Goal: Information Seeking & Learning: Learn about a topic

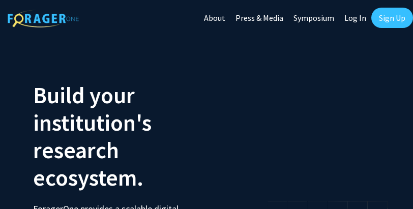
click at [391, 14] on link "Sign Up" at bounding box center [393, 18] width 42 height 20
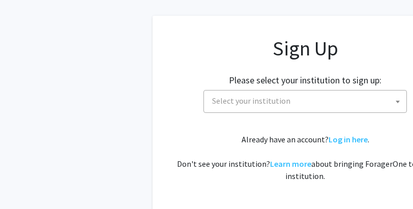
scroll to position [73, 0]
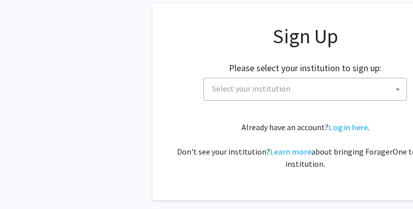
click at [321, 90] on span "Select your institution" at bounding box center [307, 88] width 199 height 21
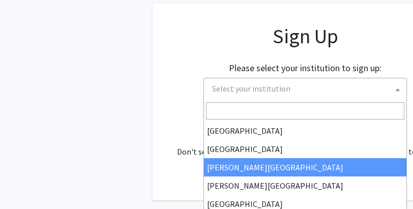
scroll to position [0, 0]
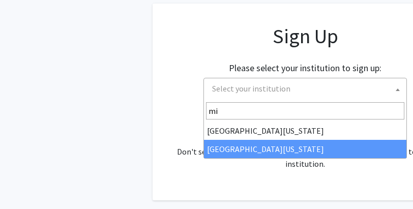
type input "mi"
select select "33"
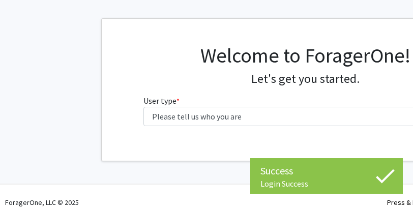
scroll to position [44, 0]
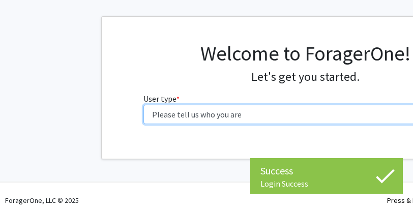
select select "1: undergrad"
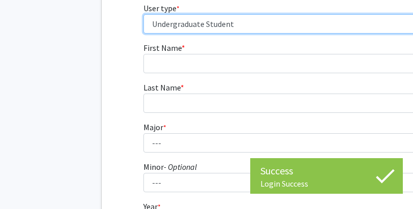
scroll to position [165, 0]
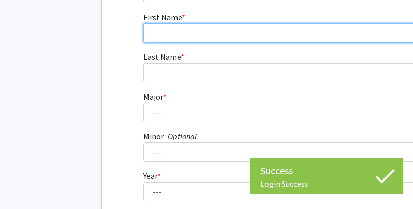
click at [305, 37] on input "First Name * required" at bounding box center [306, 32] width 324 height 19
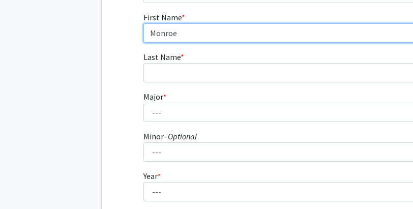
type input "Monroe"
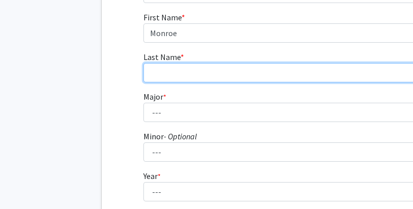
click at [289, 65] on input "Last Name * required" at bounding box center [306, 72] width 324 height 19
type input "Mraz"
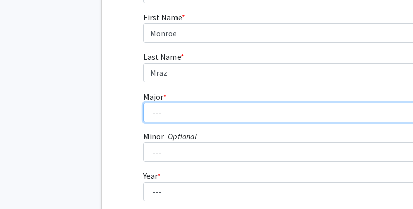
select select "138: 2525"
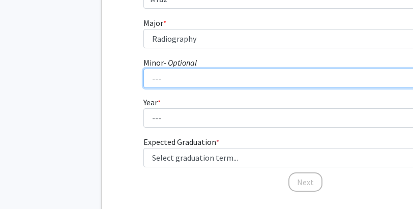
scroll to position [241, 0]
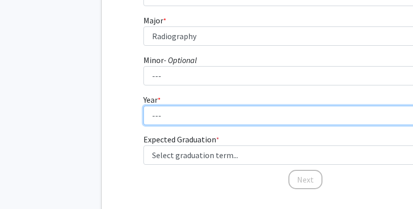
select select "1: first-year"
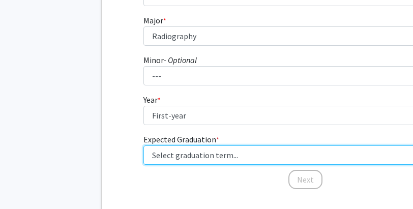
select select "17: spring_2029"
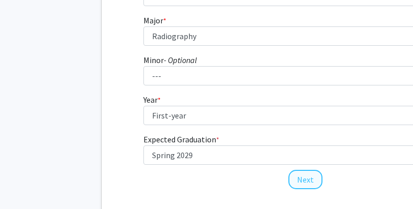
click at [303, 180] on button "Next" at bounding box center [306, 179] width 34 height 19
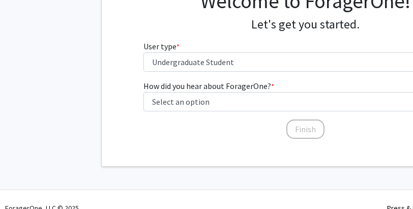
scroll to position [95, 0]
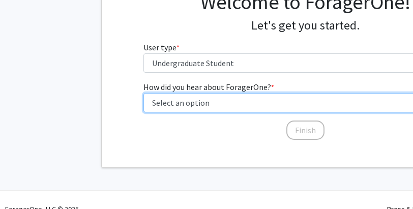
select select "2: faculty_recommendation"
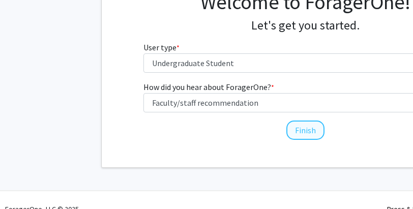
click at [296, 132] on button "Finish" at bounding box center [306, 130] width 38 height 19
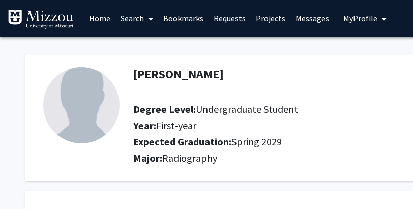
click at [151, 24] on span at bounding box center [148, 19] width 9 height 36
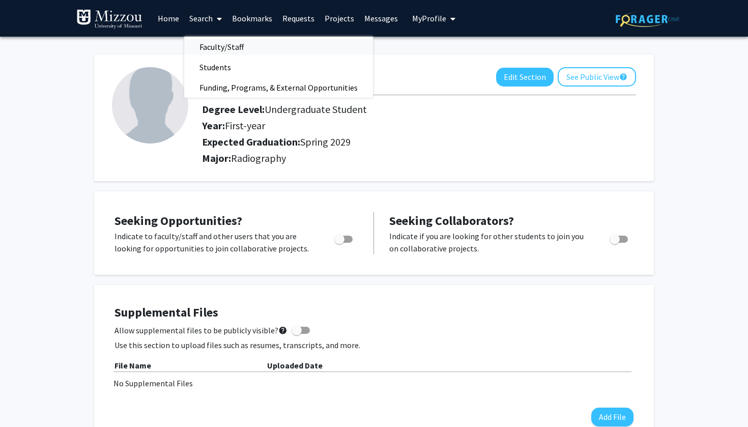
click at [227, 46] on span "Faculty/Staff" at bounding box center [221, 47] width 75 height 20
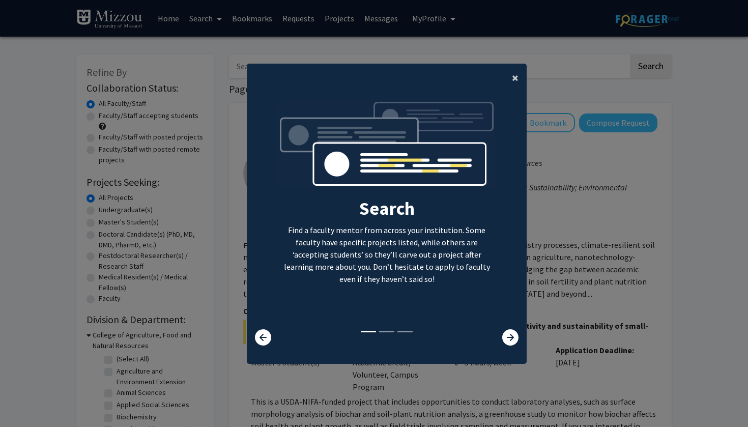
click at [413, 72] on span "×" at bounding box center [515, 78] width 7 height 16
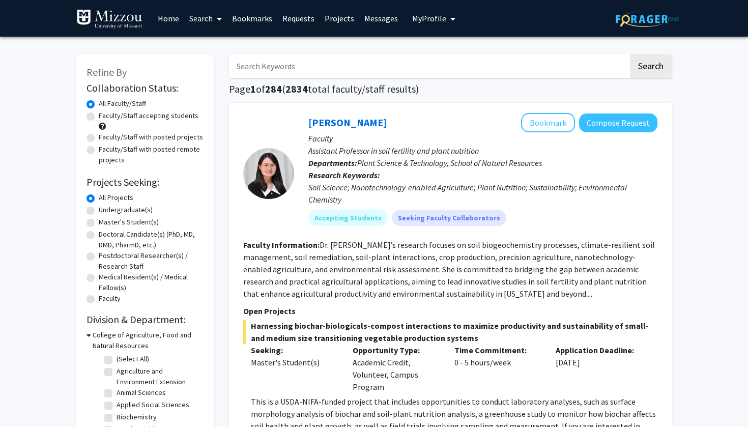
click at [413, 67] on input "Search Keywords" at bounding box center [429, 65] width 400 height 23
click at [413, 68] on button "Search" at bounding box center [651, 65] width 42 height 23
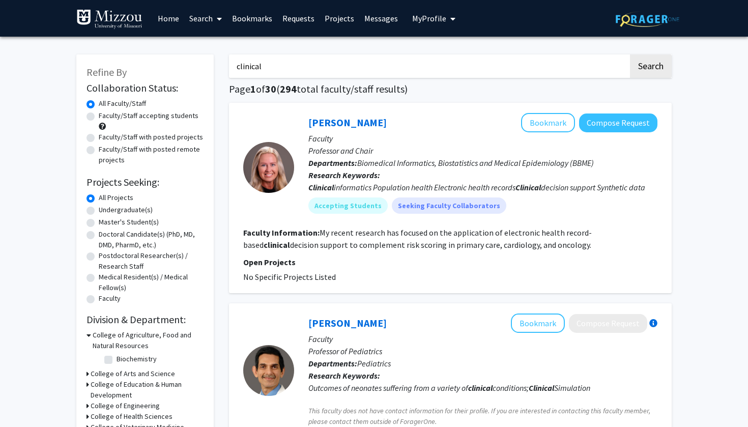
click at [413, 62] on input "clinical" at bounding box center [429, 65] width 400 height 23
click at [413, 68] on button "Search" at bounding box center [651, 65] width 42 height 23
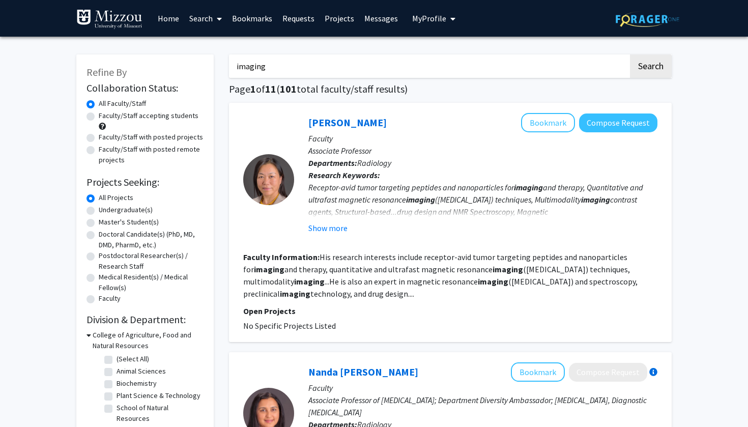
click at [337, 72] on input "imaging" at bounding box center [429, 65] width 400 height 23
type input "\"
click at [99, 120] on label "Faculty/Staff accepting students" at bounding box center [149, 115] width 100 height 11
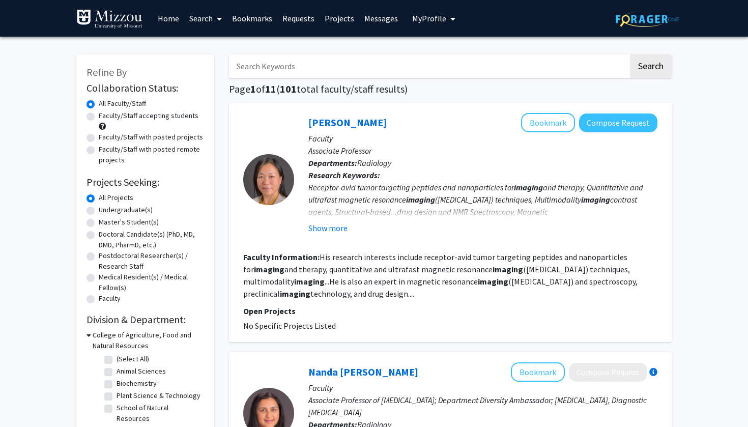
click at [99, 117] on input "Faculty/Staff accepting students" at bounding box center [102, 113] width 7 height 7
radio input "true"
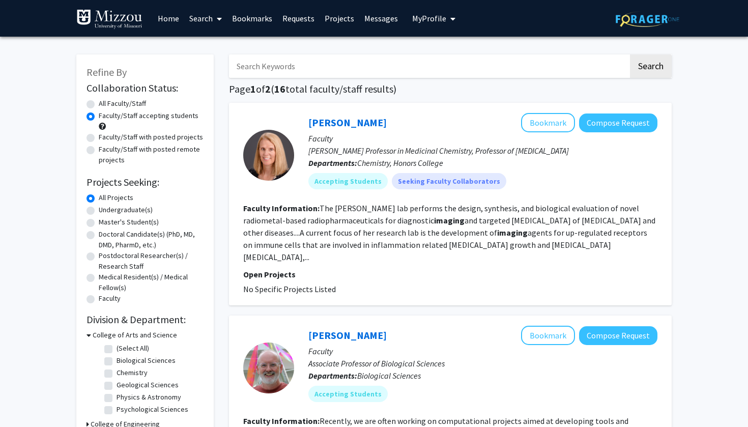
click at [99, 140] on label "Faculty/Staff with posted projects" at bounding box center [151, 137] width 104 height 11
click at [99, 138] on input "Faculty/Staff with posted projects" at bounding box center [102, 135] width 7 height 7
radio input "true"
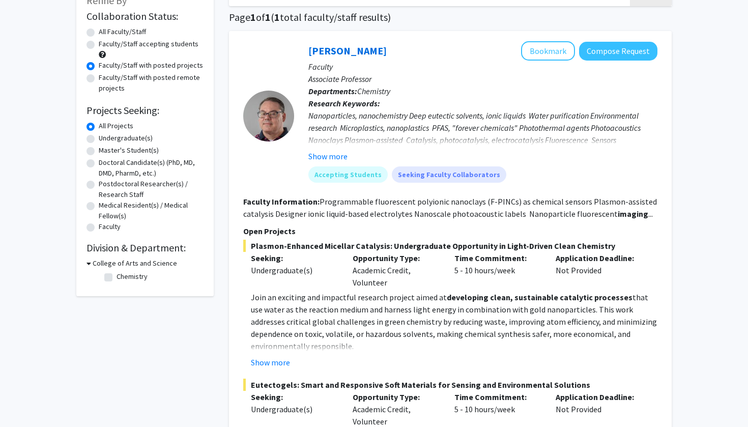
scroll to position [72, 0]
click at [338, 154] on button "Show more" at bounding box center [328, 156] width 39 height 12
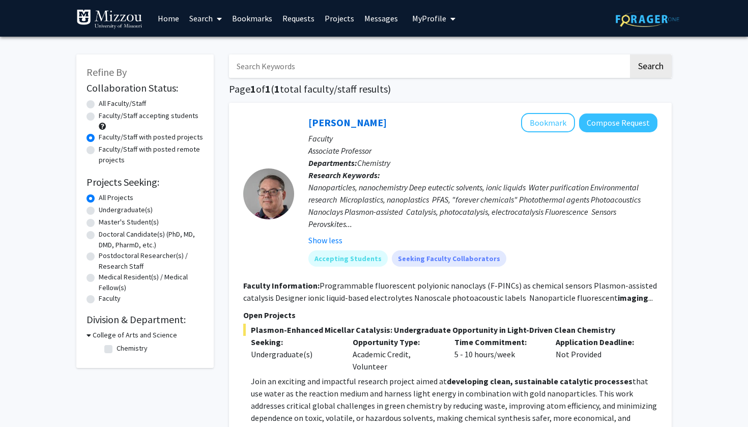
scroll to position [0, 0]
click at [383, 68] on input "Search Keywords" at bounding box center [429, 65] width 400 height 23
type input "imaging"
click at [413, 68] on button "Search" at bounding box center [651, 65] width 42 height 23
radio input "true"
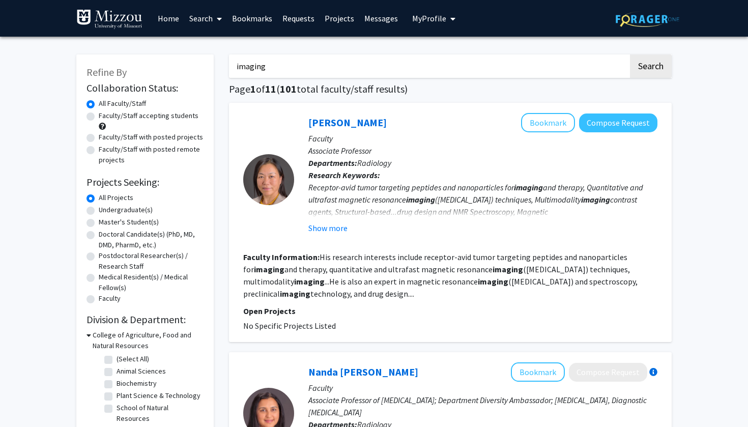
click at [107, 154] on label "Faculty/Staff with posted remote projects" at bounding box center [151, 154] width 105 height 21
click at [105, 151] on input "Faculty/Staff with posted remote projects" at bounding box center [102, 147] width 7 height 7
radio input "true"
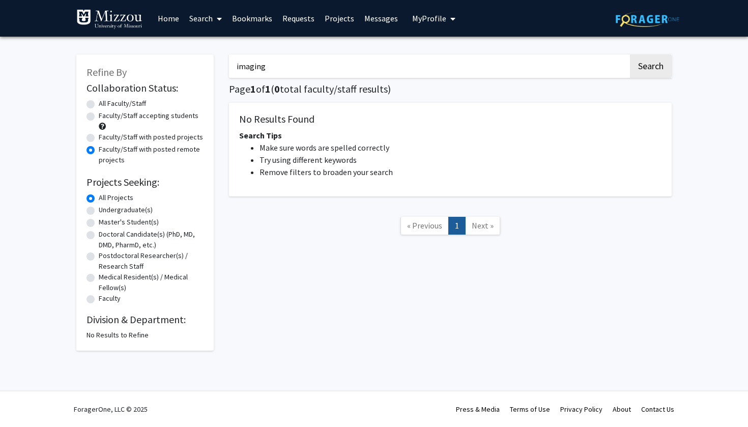
click at [86, 143] on div "Refine By Collaboration Status: Collaboration Status All Faculty/Staff Collabor…" at bounding box center [144, 202] width 137 height 296
click at [99, 141] on label "Faculty/Staff with posted projects" at bounding box center [151, 137] width 104 height 11
click at [99, 138] on input "Faculty/Staff with posted projects" at bounding box center [102, 135] width 7 height 7
radio input "true"
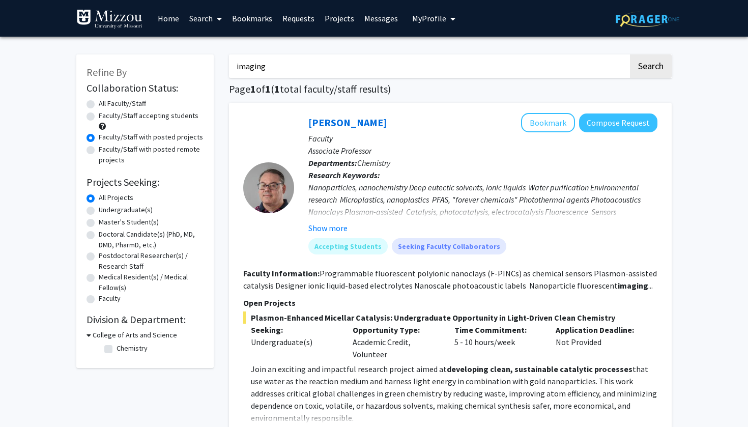
click at [99, 106] on label "All Faculty/Staff" at bounding box center [122, 103] width 47 height 11
click at [99, 105] on input "All Faculty/Staff" at bounding box center [102, 101] width 7 height 7
radio input "true"
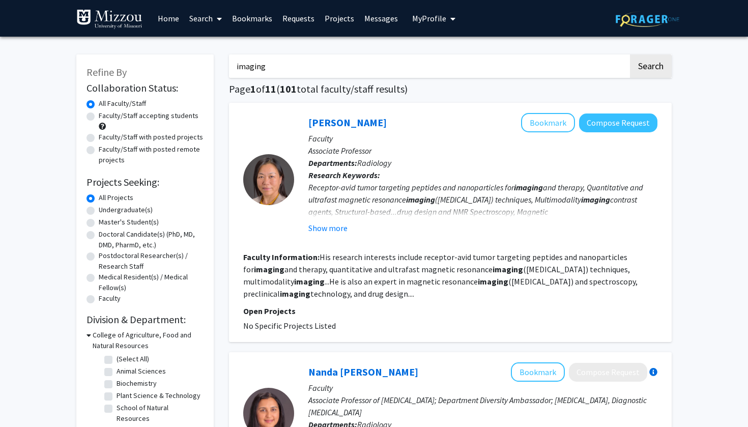
click at [321, 62] on input "imaging" at bounding box center [429, 65] width 400 height 23
click at [413, 68] on button "Search" at bounding box center [651, 65] width 42 height 23
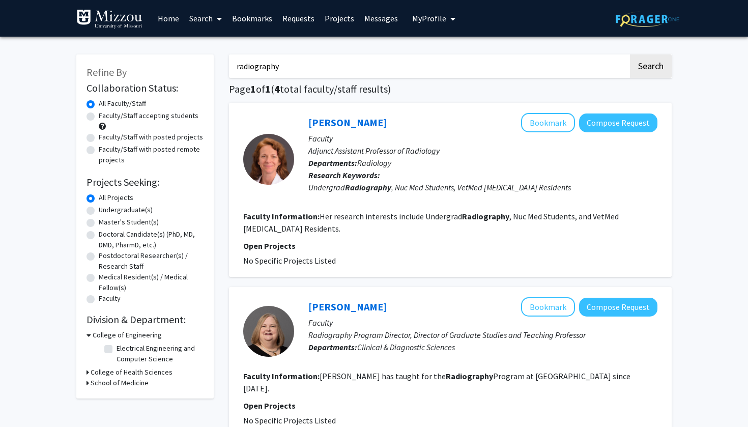
click at [351, 72] on input "radiography" at bounding box center [429, 65] width 400 height 23
type input "\"
click at [413, 63] on button "Search" at bounding box center [651, 65] width 42 height 23
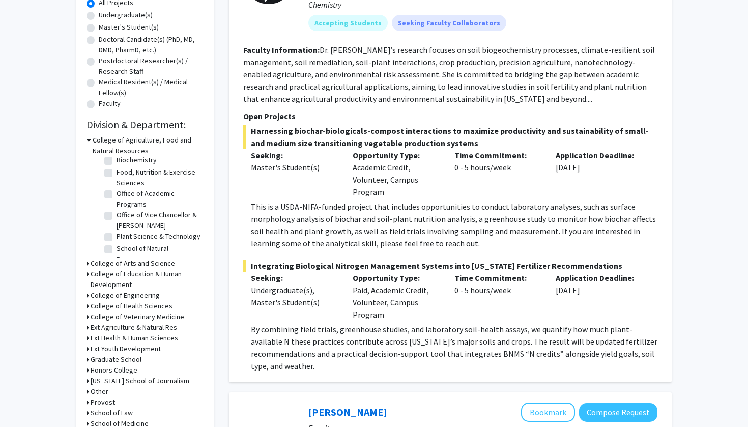
scroll to position [209, 0]
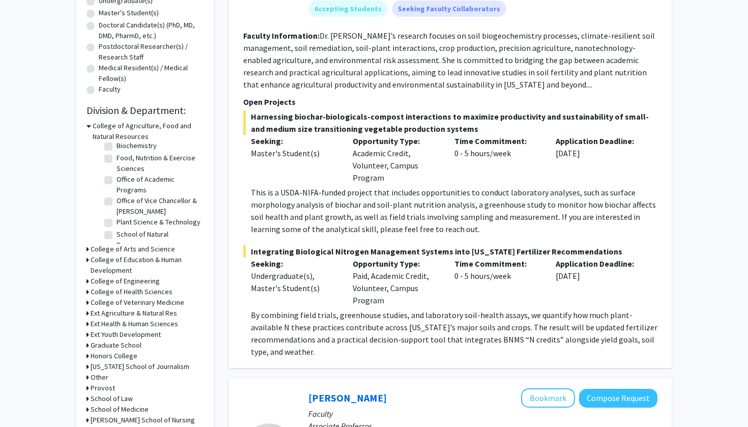
click at [91, 127] on div "College of Agriculture, Food and Natural Resources" at bounding box center [145, 131] width 117 height 21
click at [98, 128] on h3 "College of Agriculture, Food and Natural Resources" at bounding box center [148, 131] width 111 height 21
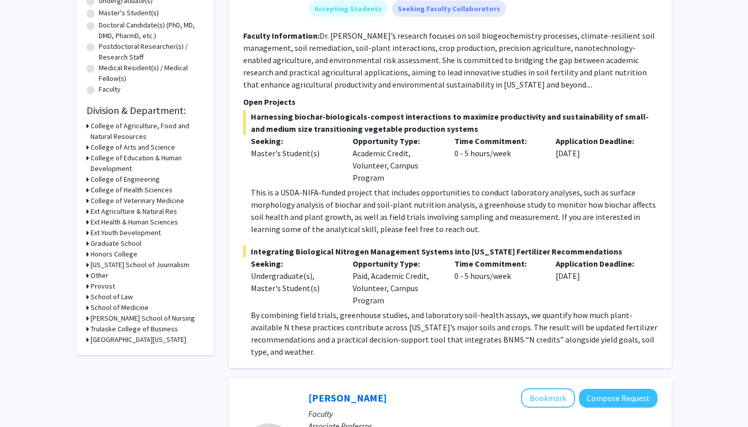
click at [96, 190] on h3 "College of Health Sciences" at bounding box center [132, 190] width 82 height 11
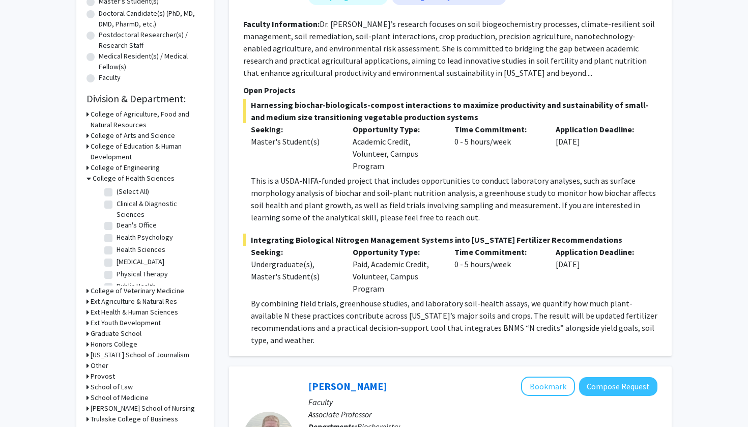
scroll to position [0, 0]
click at [117, 205] on label "Clinical & Diagnostic Sciences" at bounding box center [159, 209] width 85 height 21
click at [117, 205] on input "Clinical & Diagnostic Sciences" at bounding box center [120, 202] width 7 height 7
checkbox input "true"
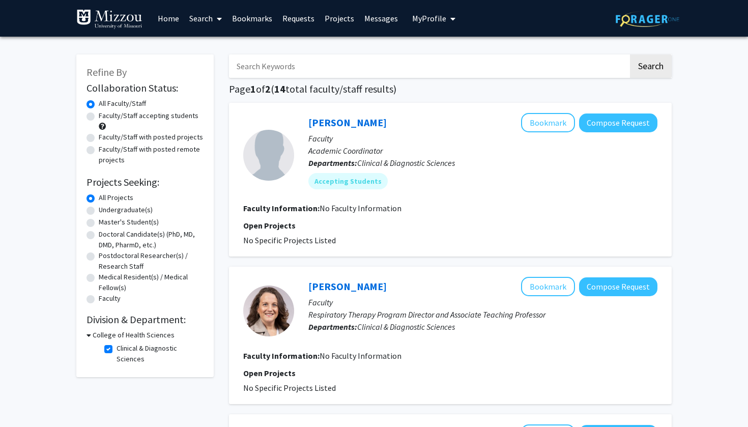
click at [117, 209] on label "Clinical & Diagnostic Sciences" at bounding box center [159, 353] width 85 height 21
click at [117, 209] on input "Clinical & Diagnostic Sciences" at bounding box center [120, 346] width 7 height 7
checkbox input "false"
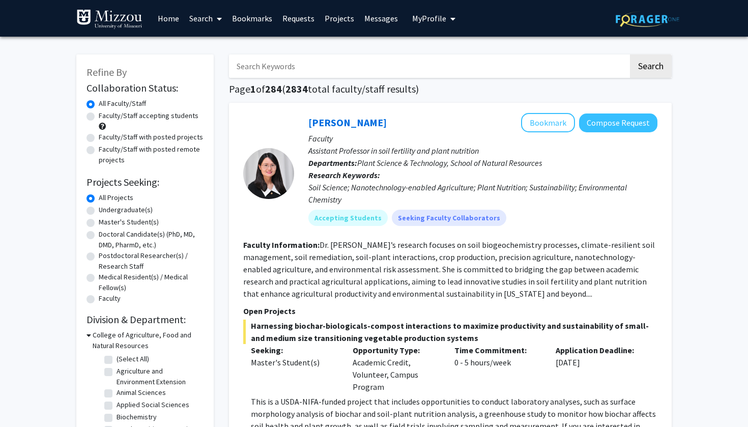
click at [372, 74] on input "Search Keywords" at bounding box center [429, 65] width 400 height 23
type input "clinical and diagnostic sciences"
click at [413, 68] on button "Search" at bounding box center [651, 65] width 42 height 23
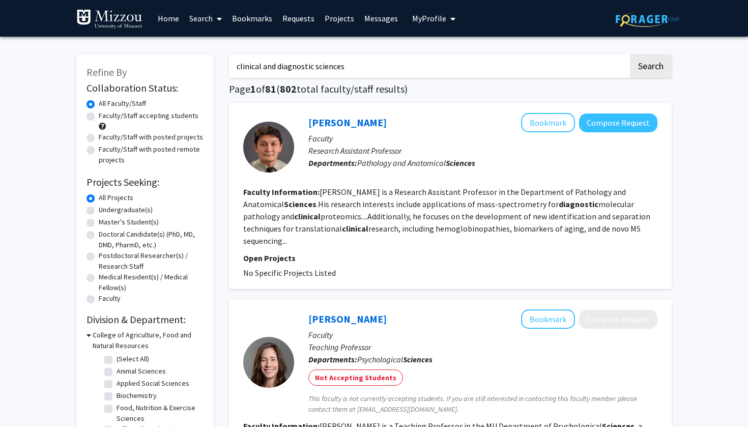
click at [146, 140] on label "Faculty/Staff with posted projects" at bounding box center [151, 137] width 104 height 11
click at [105, 138] on input "Faculty/Staff with posted projects" at bounding box center [102, 135] width 7 height 7
radio input "true"
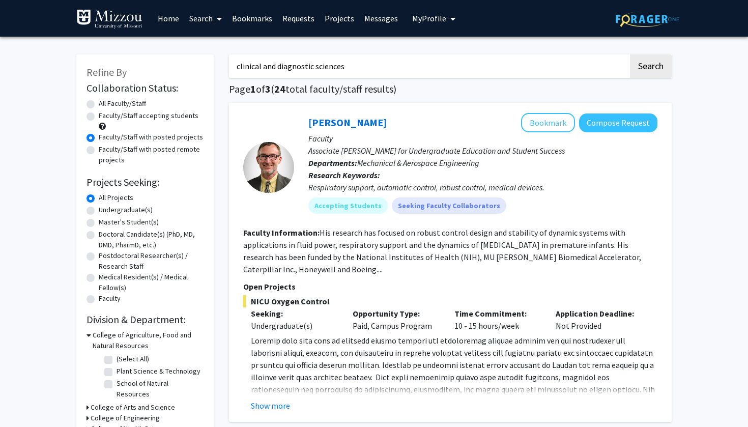
click at [370, 70] on input "clinical and diagnostic sciences" at bounding box center [429, 65] width 400 height 23
type input "imaging"
click at [413, 68] on button "Search" at bounding box center [651, 65] width 42 height 23
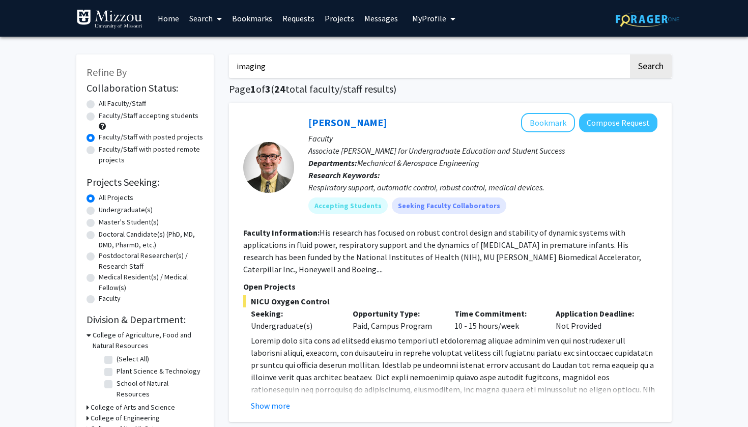
radio input "true"
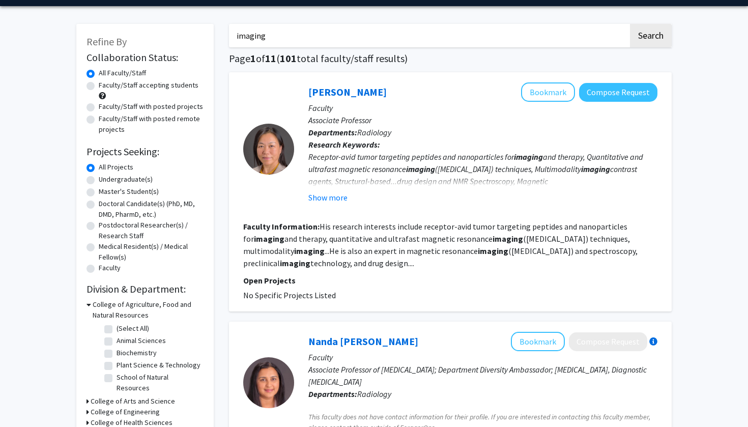
scroll to position [33, 0]
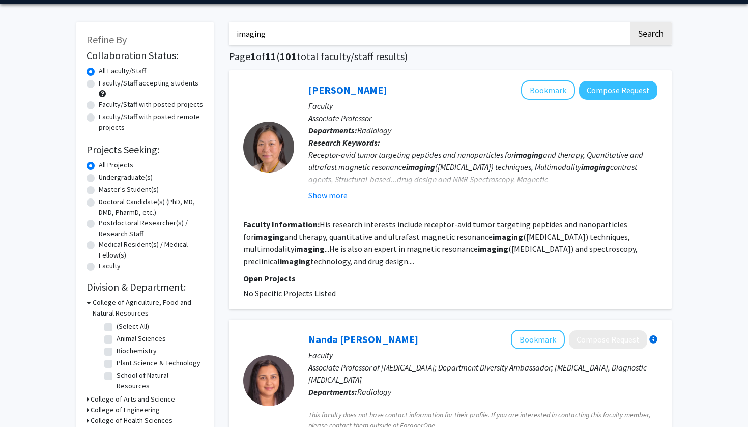
click at [150, 108] on label "Faculty/Staff with posted projects" at bounding box center [151, 104] width 104 height 11
click at [105, 106] on input "Faculty/Staff with posted projects" at bounding box center [102, 102] width 7 height 7
radio input "true"
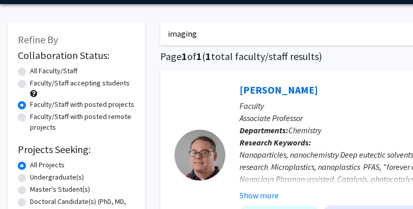
scroll to position [75, 0]
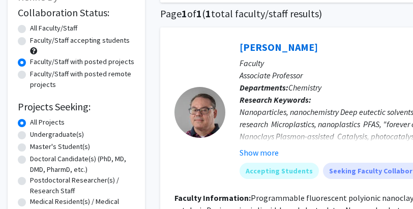
click at [62, 33] on label "All Faculty/Staff" at bounding box center [53, 28] width 47 height 11
click at [37, 30] on input "All Faculty/Staff" at bounding box center [33, 26] width 7 height 7
radio input "true"
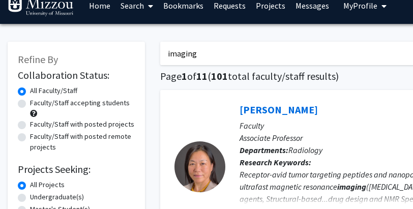
scroll to position [19, 0]
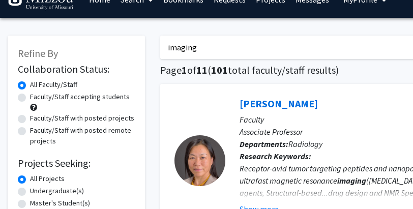
click at [106, 97] on label "Faculty/Staff accepting students" at bounding box center [80, 97] width 100 height 11
click at [37, 97] on input "Faculty/Staff accepting students" at bounding box center [33, 95] width 7 height 7
radio input "true"
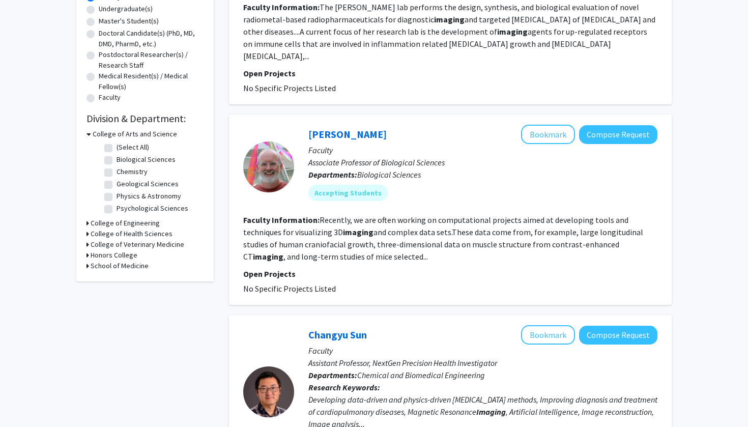
scroll to position [203, 0]
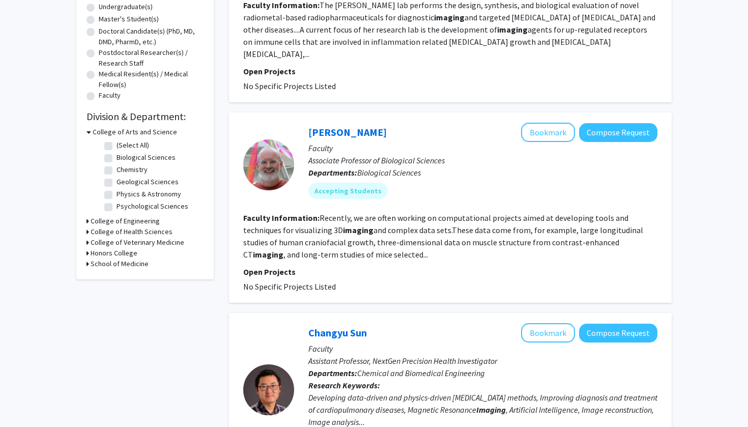
click at [318, 209] on fg-read-more "Recently, we are often working on computational projects aimed at developing to…" at bounding box center [443, 236] width 400 height 47
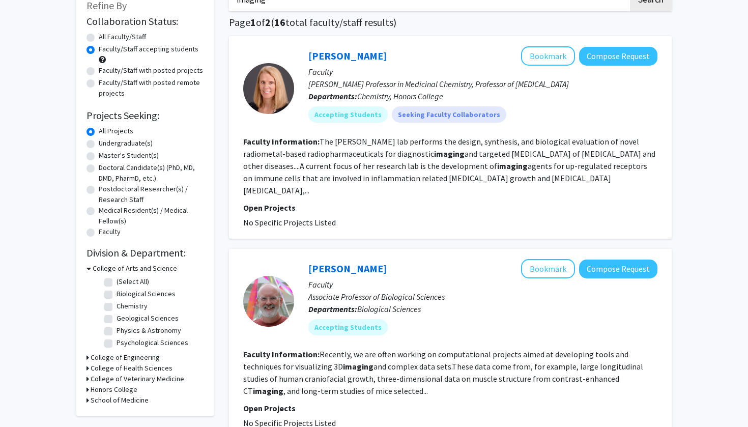
scroll to position [71, 0]
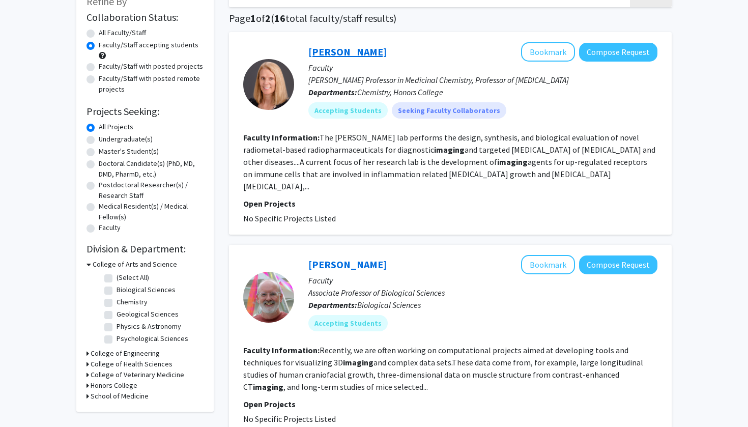
click at [359, 51] on link "Carolyn Anderson" at bounding box center [348, 51] width 78 height 13
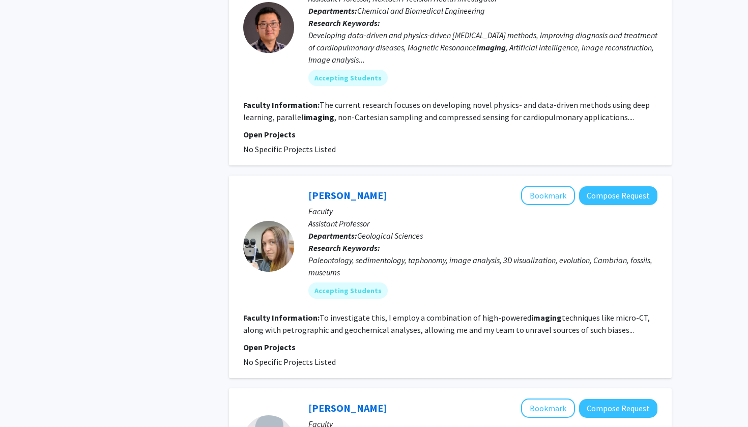
scroll to position [568, 0]
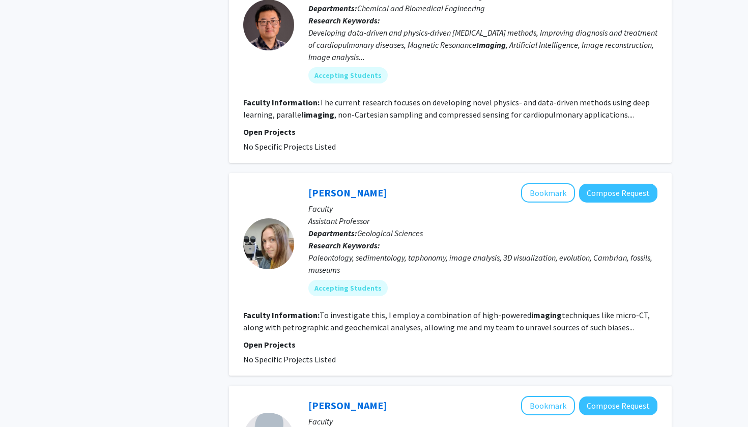
click at [356, 209] on fg-read-more "To investigate this, I employ a combination of high-powered imaging techniques …" at bounding box center [446, 321] width 407 height 22
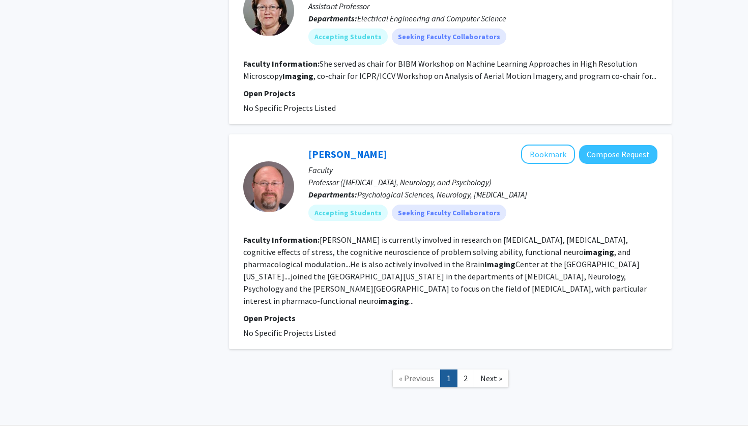
scroll to position [2118, 0]
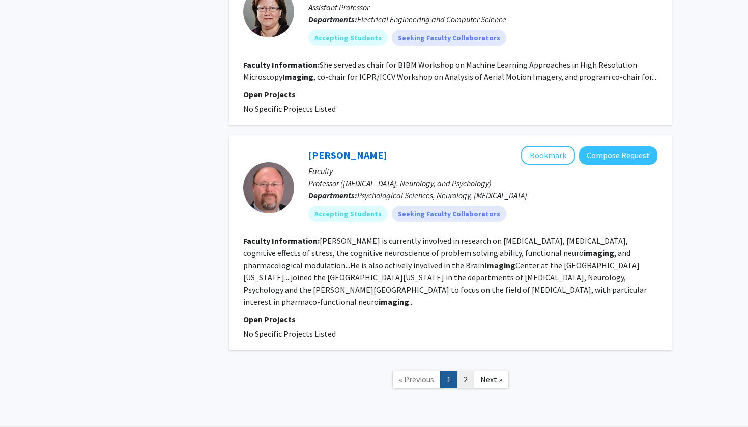
click at [413, 209] on link "2" at bounding box center [465, 380] width 17 height 18
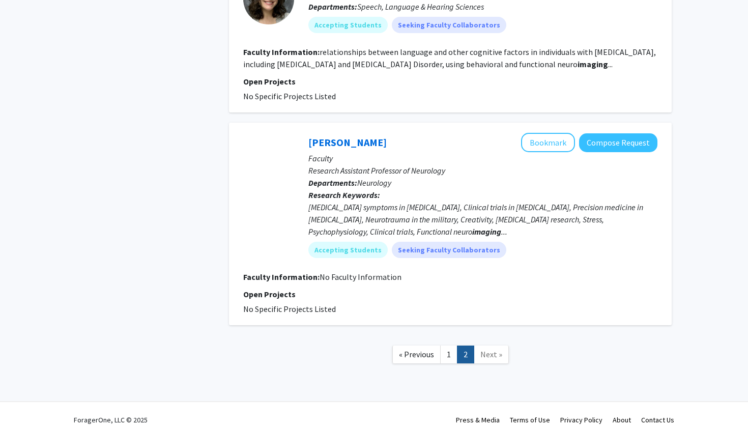
scroll to position [983, 0]
click at [413, 209] on link "1" at bounding box center [448, 355] width 17 height 18
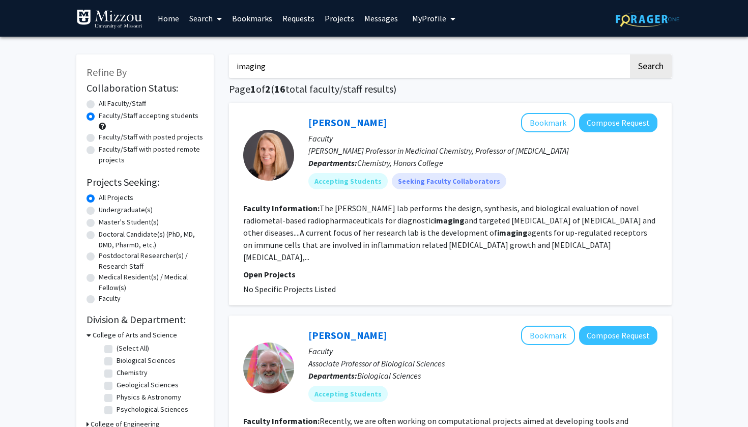
click at [114, 209] on label "Undergraduate(s)" at bounding box center [126, 210] width 54 height 11
click at [105, 209] on input "Undergraduate(s)" at bounding box center [102, 208] width 7 height 7
radio input "true"
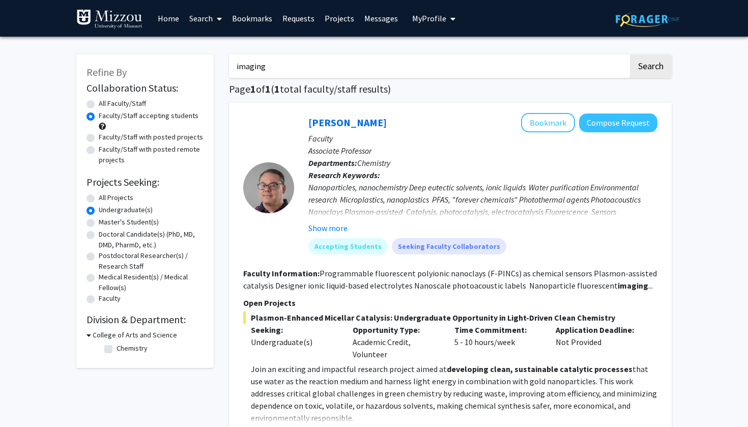
click at [108, 194] on label "All Projects" at bounding box center [116, 197] width 35 height 11
click at [105, 194] on input "All Projects" at bounding box center [102, 195] width 7 height 7
radio input "true"
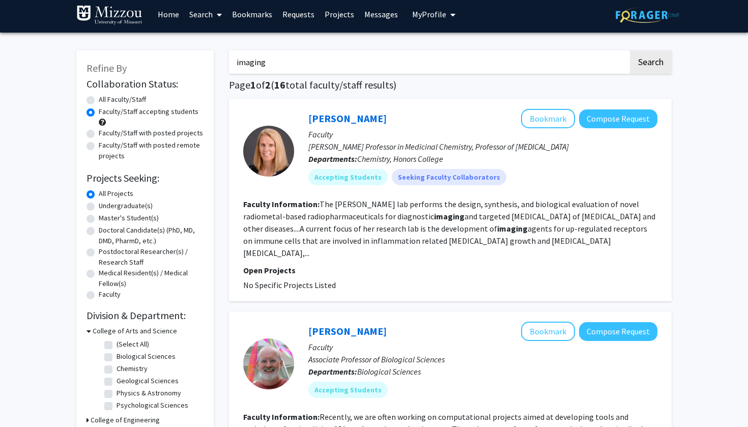
scroll to position [7, 0]
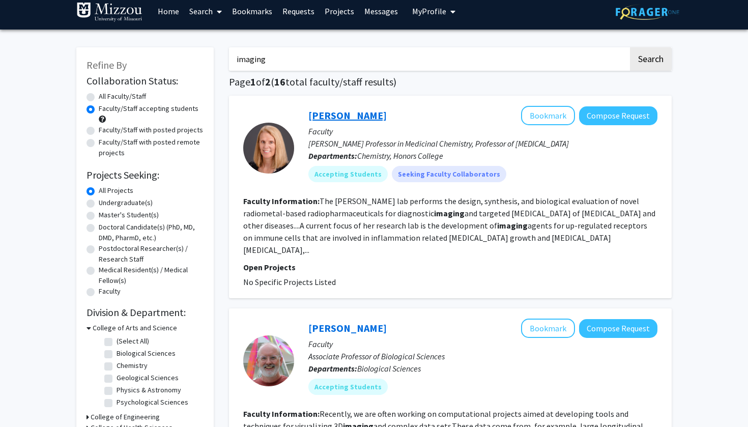
click at [374, 117] on link "Carolyn Anderson" at bounding box center [348, 115] width 78 height 13
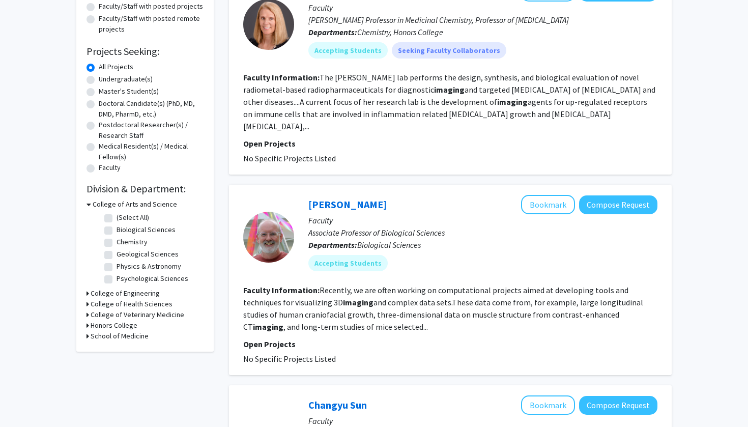
scroll to position [194, 0]
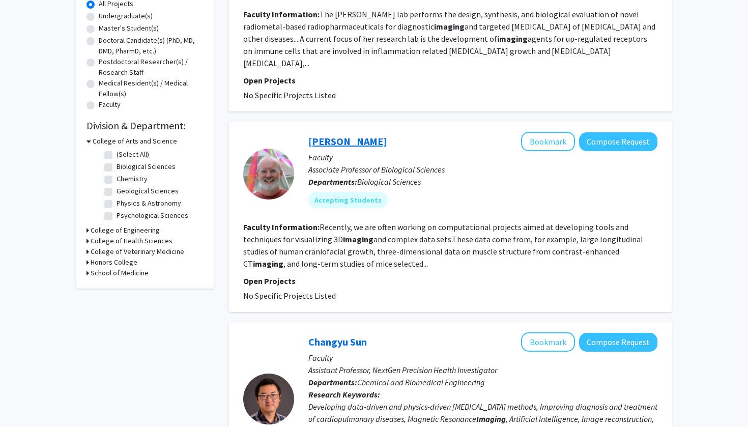
click at [342, 135] on link "Kevin Middleton" at bounding box center [348, 141] width 78 height 13
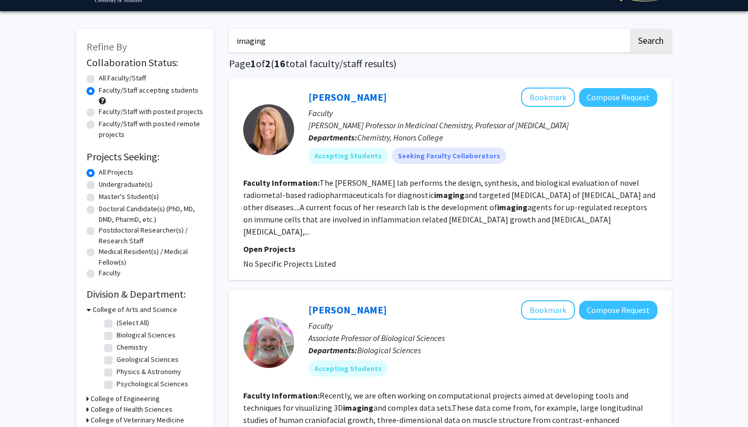
scroll to position [35, 0]
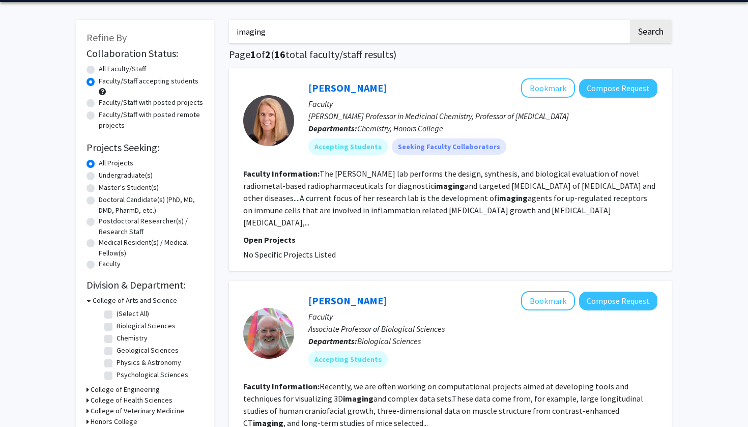
click at [273, 123] on div at bounding box center [268, 120] width 51 height 51
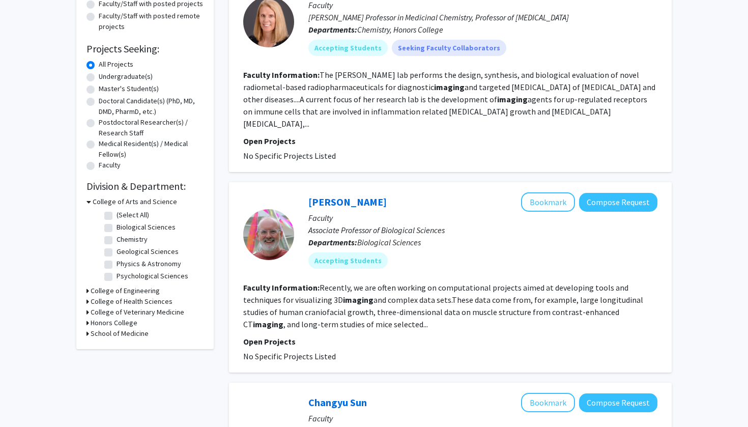
scroll to position [141, 0]
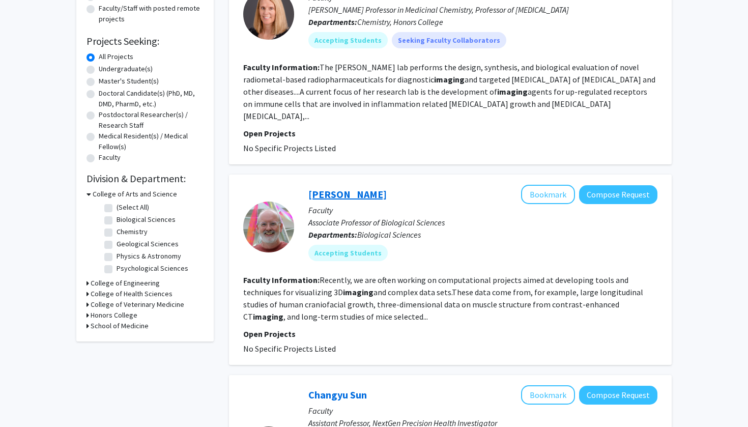
click at [368, 188] on link "Kevin Middleton" at bounding box center [348, 194] width 78 height 13
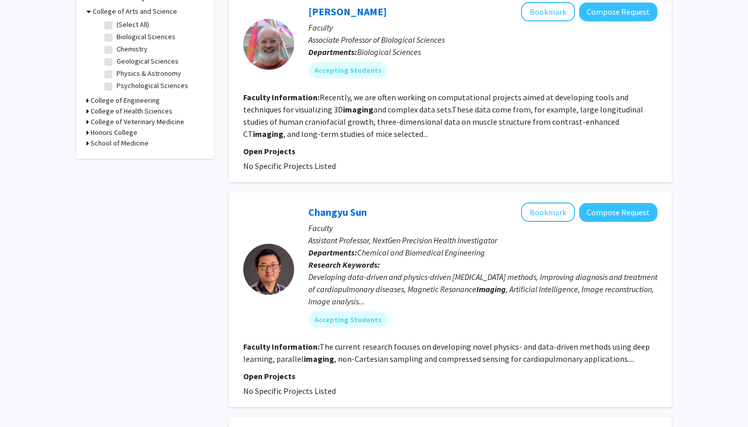
scroll to position [328, 0]
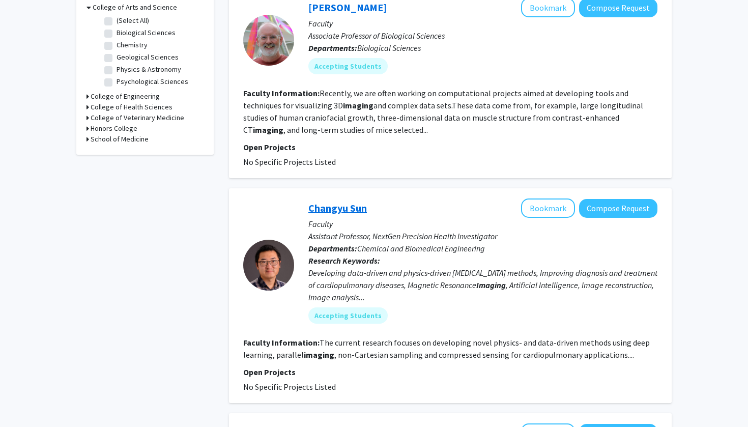
click at [343, 202] on link "Changyu Sun" at bounding box center [338, 208] width 59 height 13
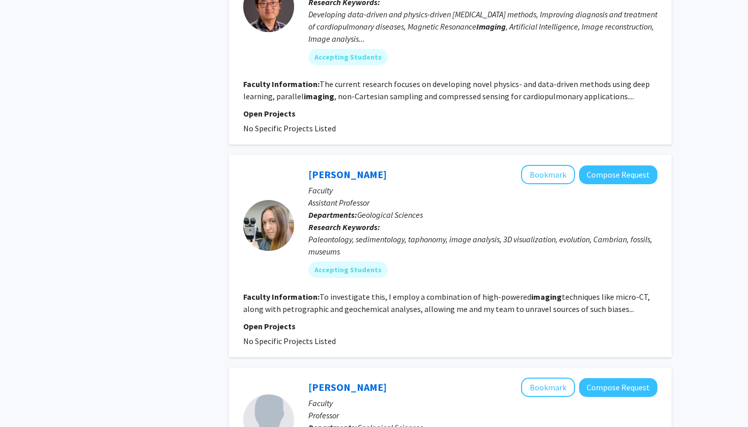
scroll to position [588, 0]
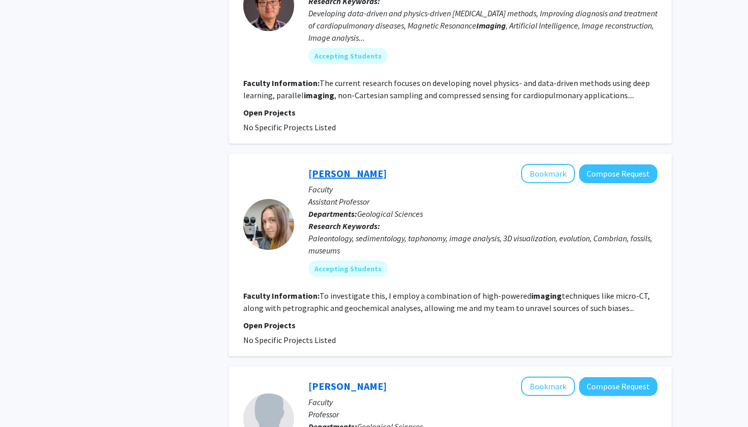
click at [342, 167] on link "Sarah Jacquet" at bounding box center [348, 173] width 78 height 13
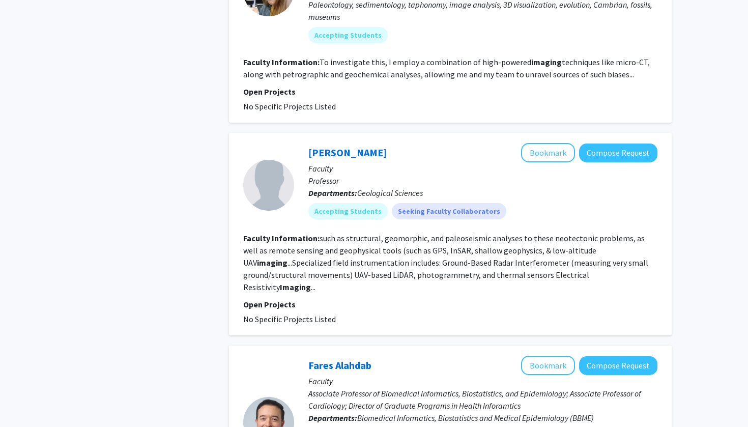
scroll to position [822, 0]
click at [350, 146] on link "Francisco Gomez" at bounding box center [348, 152] width 78 height 13
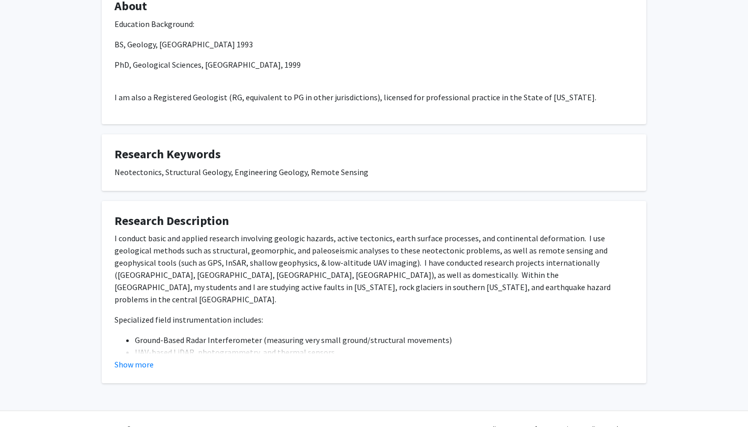
scroll to position [199, 0]
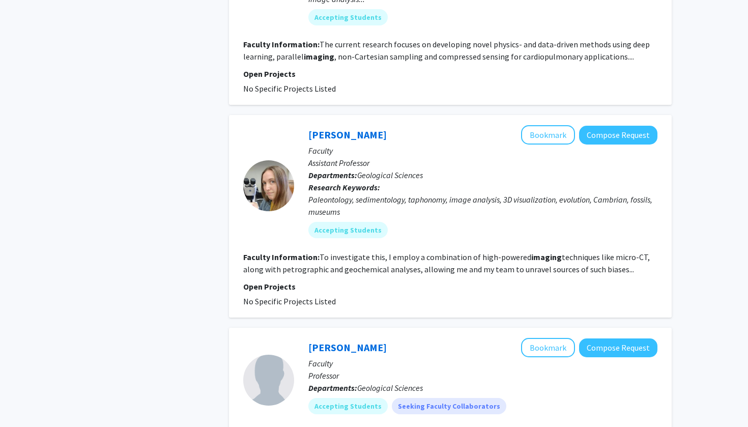
scroll to position [627, 0]
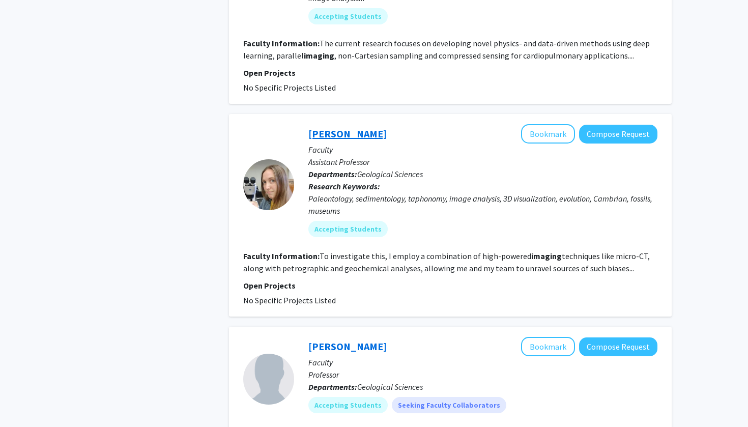
click at [359, 127] on link "Sarah Jacquet" at bounding box center [348, 133] width 78 height 13
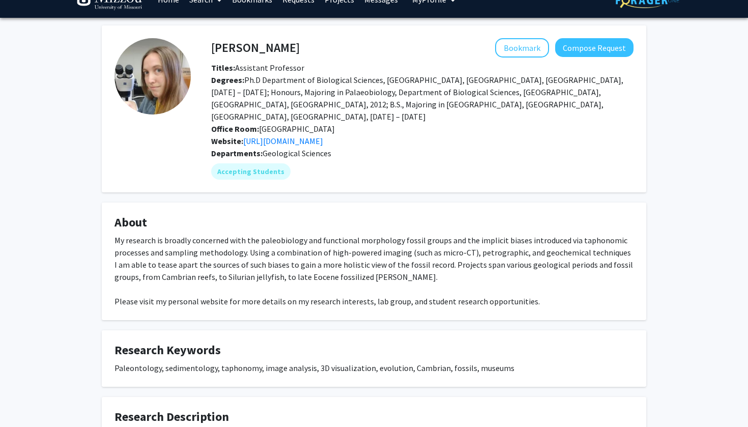
scroll to position [32, 0]
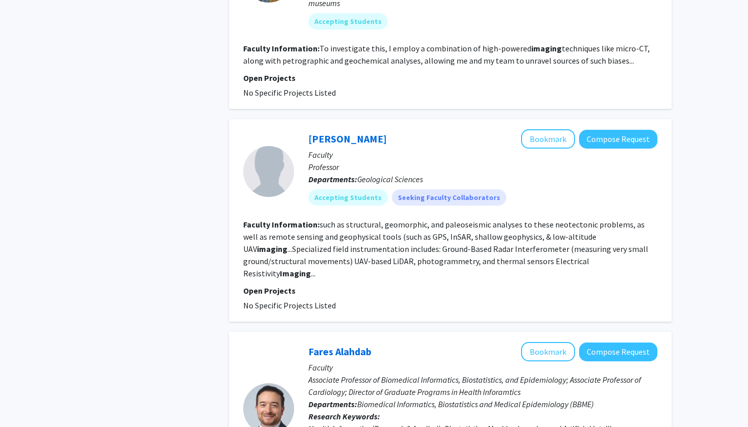
scroll to position [853, 0]
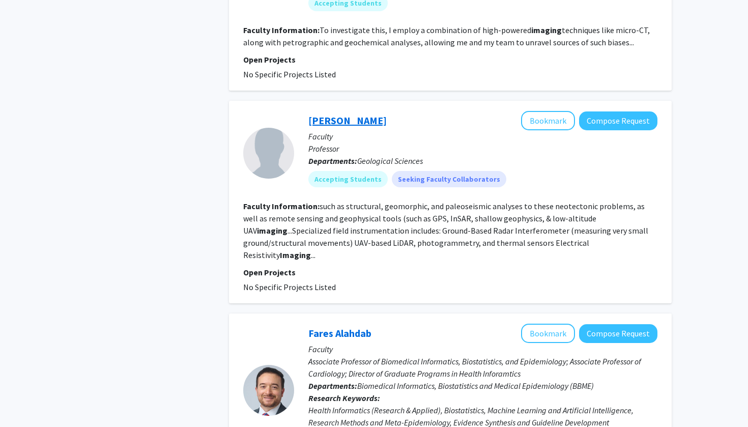
click at [340, 114] on link "Francisco Gomez" at bounding box center [348, 120] width 78 height 13
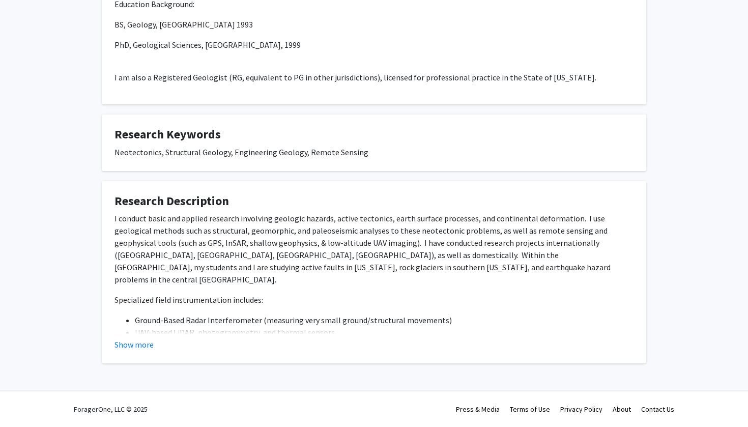
scroll to position [219, 0]
click at [136, 209] on button "Show more" at bounding box center [134, 345] width 39 height 12
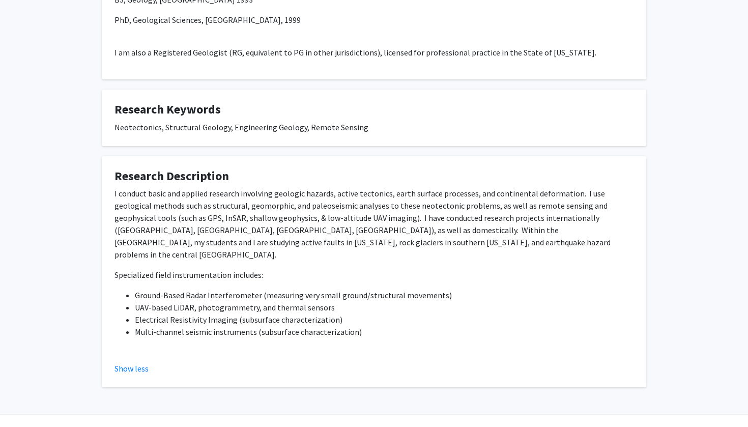
scroll to position [253, 0]
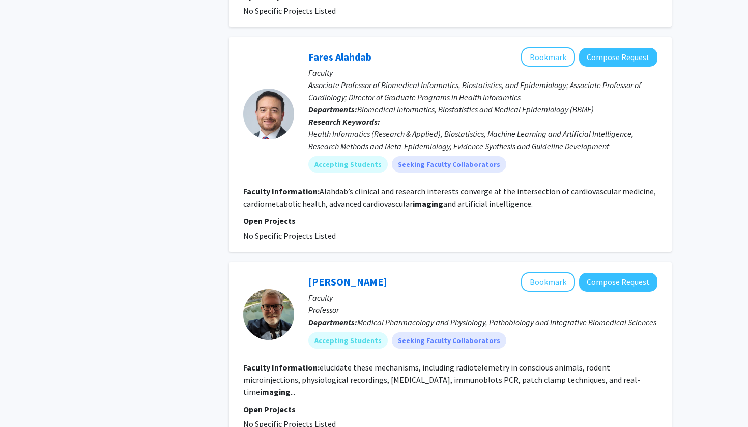
scroll to position [1131, 0]
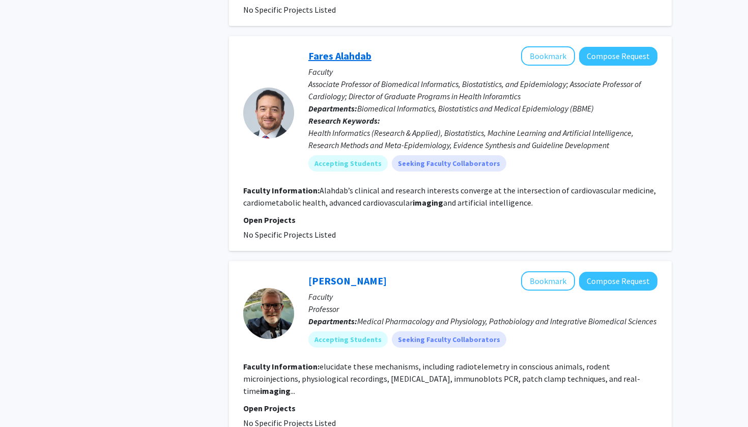
click at [343, 49] on link "Fares Alahdab" at bounding box center [340, 55] width 63 height 13
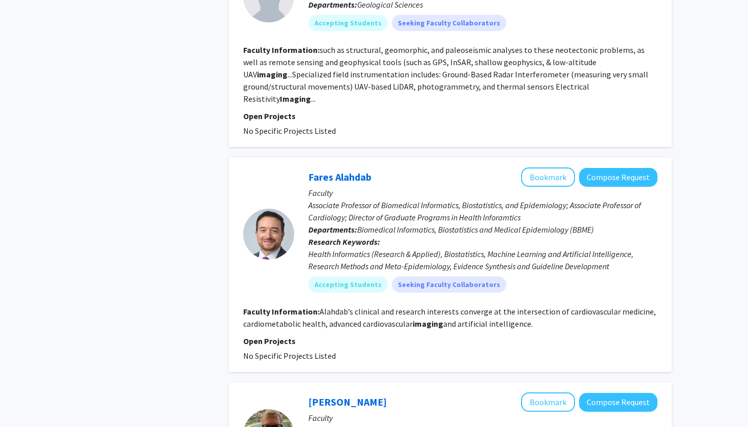
scroll to position [1010, 0]
click at [340, 170] on link "Fares Alahdab" at bounding box center [340, 176] width 63 height 13
